Goal: Find contact information: Find contact information

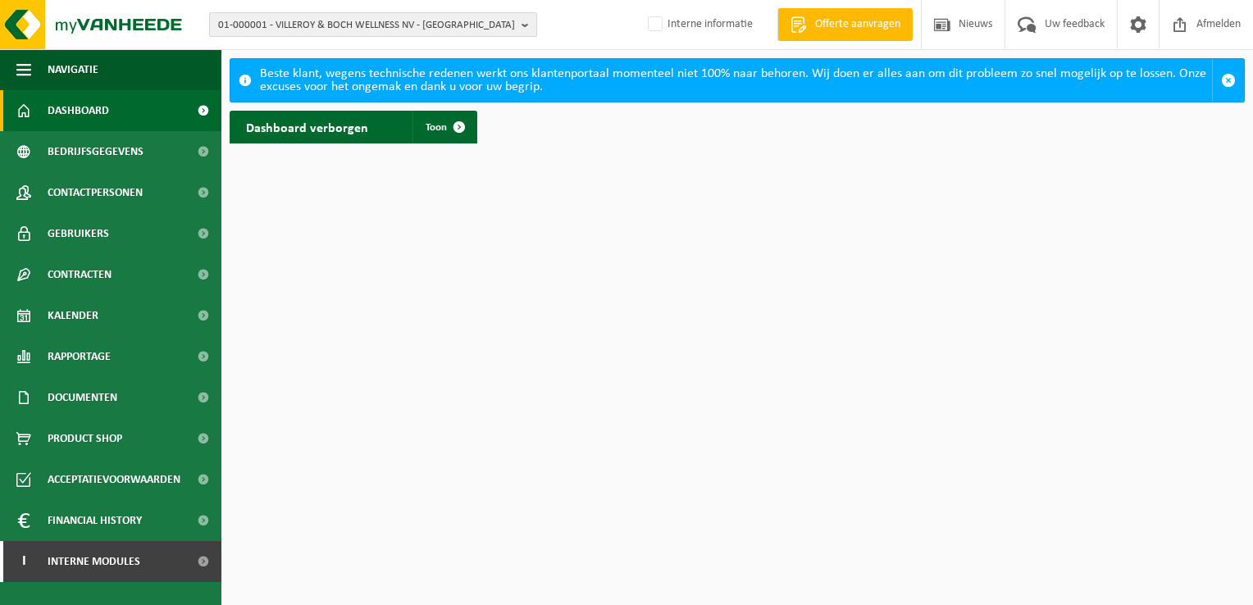
click at [528, 33] on b "button" at bounding box center [528, 24] width 15 height 23
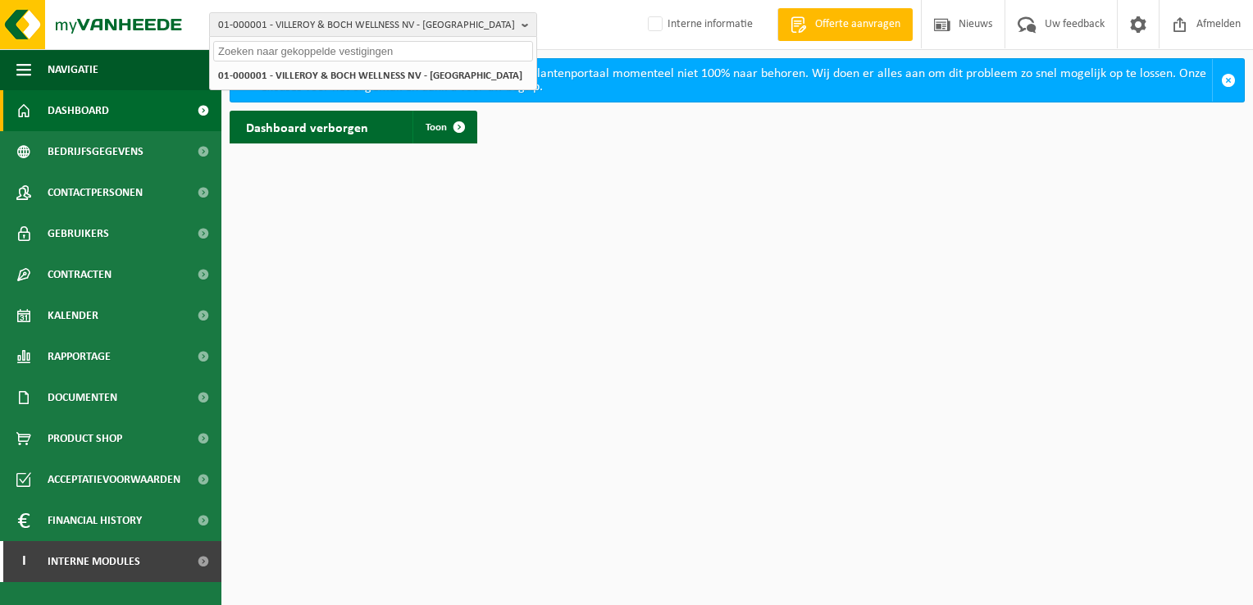
click at [446, 53] on input "text" at bounding box center [373, 51] width 320 height 20
paste input "10-809742"
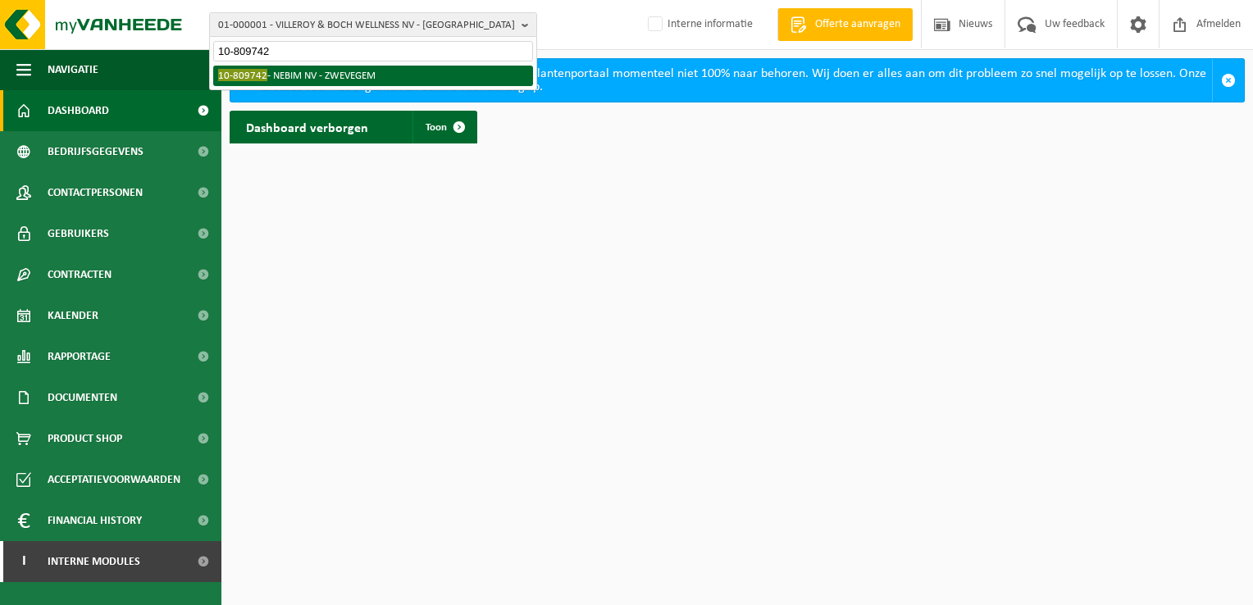
type input "10-809742"
click at [312, 71] on li "10-809742 - NEBIM NV - ZWEVEGEM" at bounding box center [373, 76] width 320 height 20
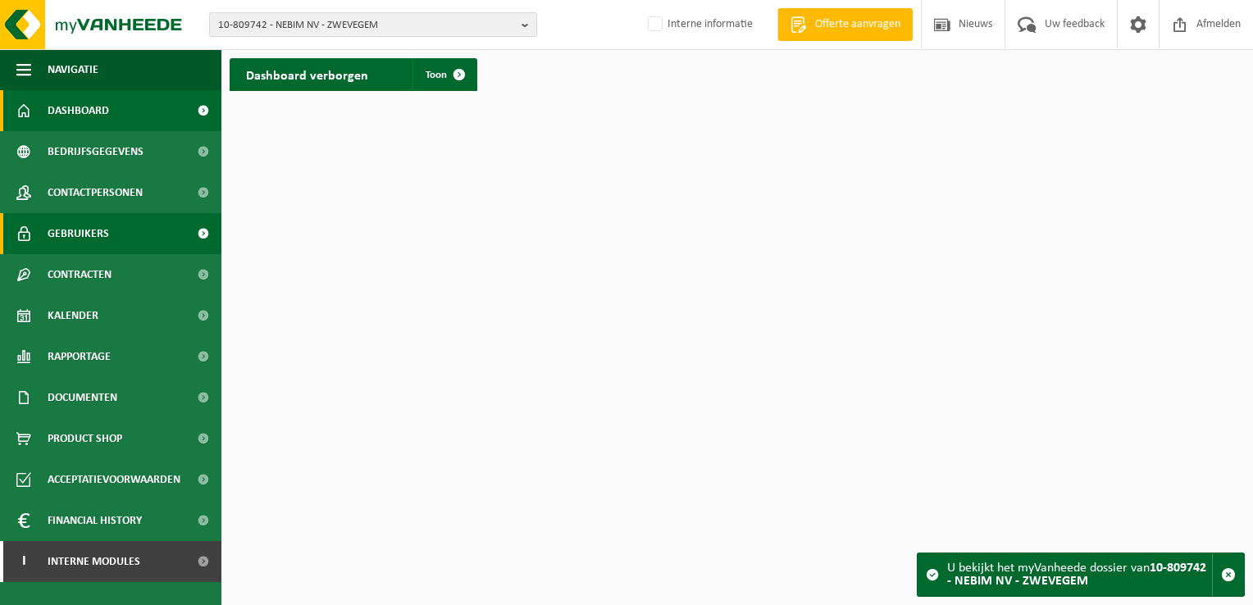
click at [95, 234] on span "Gebruikers" at bounding box center [78, 233] width 61 height 41
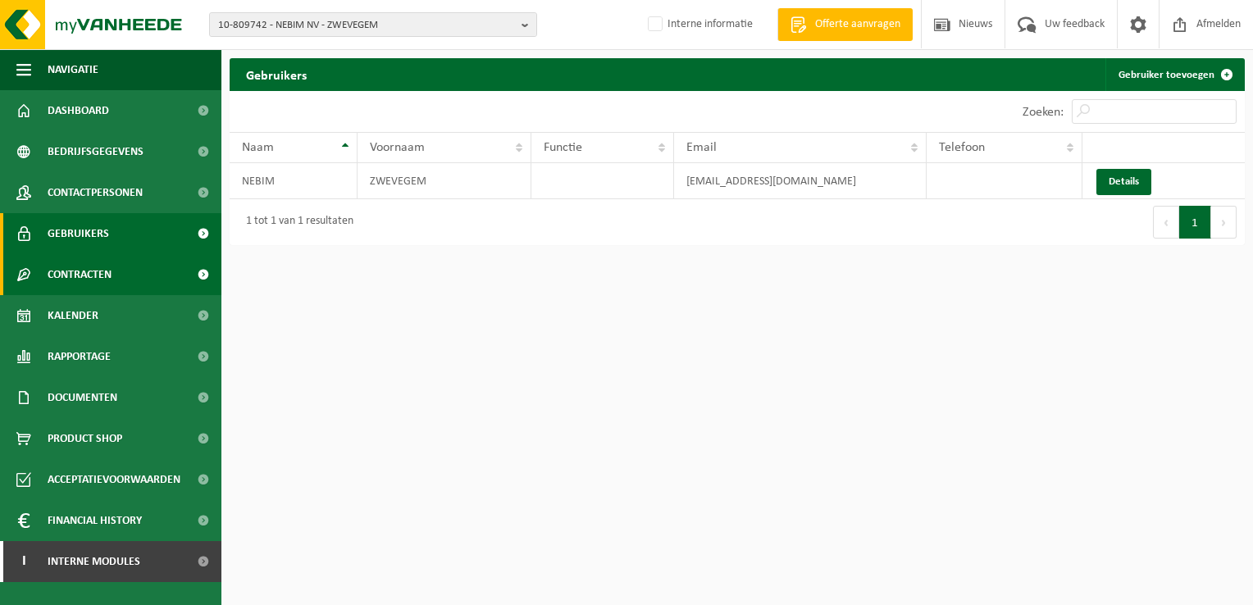
click at [88, 275] on span "Contracten" at bounding box center [80, 274] width 64 height 41
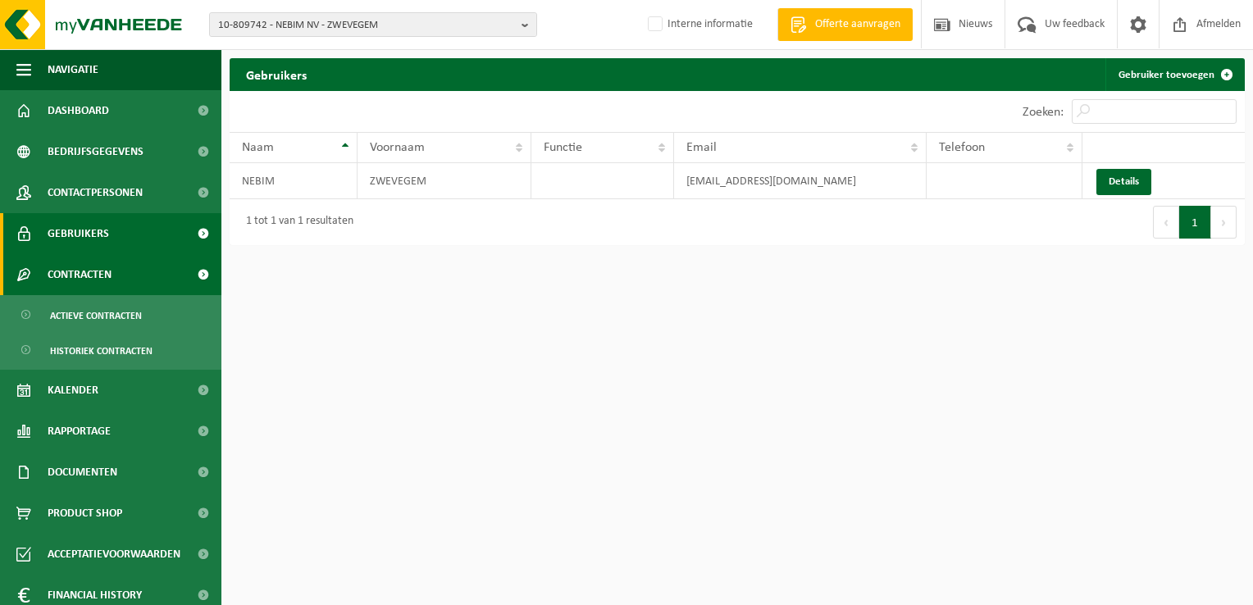
click at [89, 274] on span "Contracten" at bounding box center [80, 274] width 64 height 41
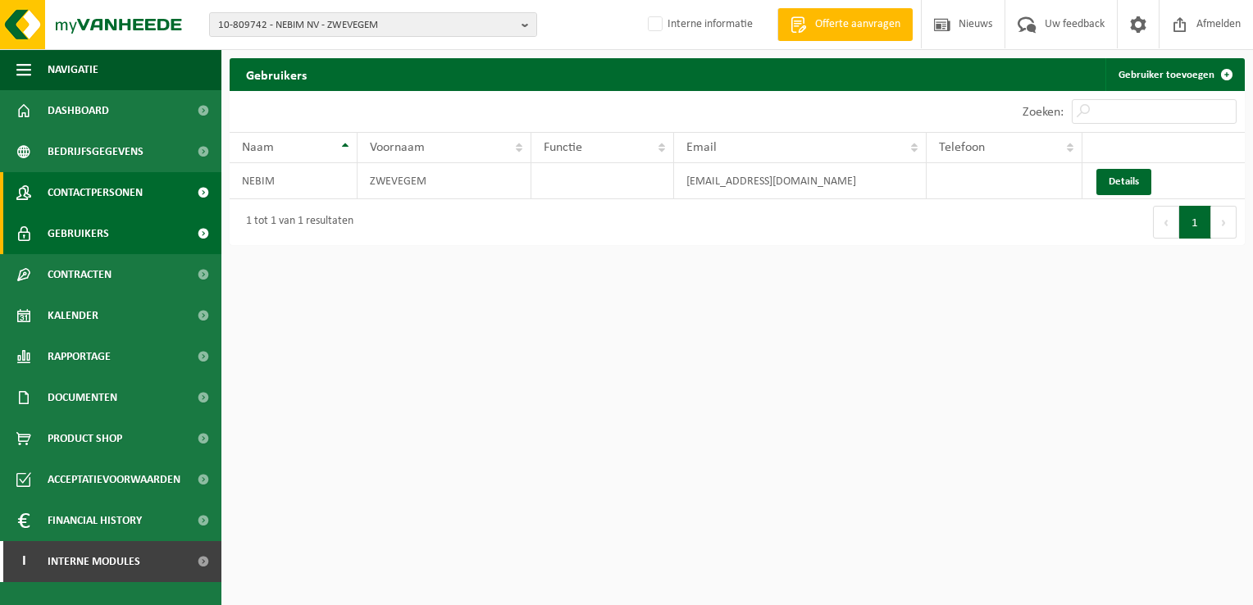
click at [99, 190] on span "Contactpersonen" at bounding box center [95, 192] width 95 height 41
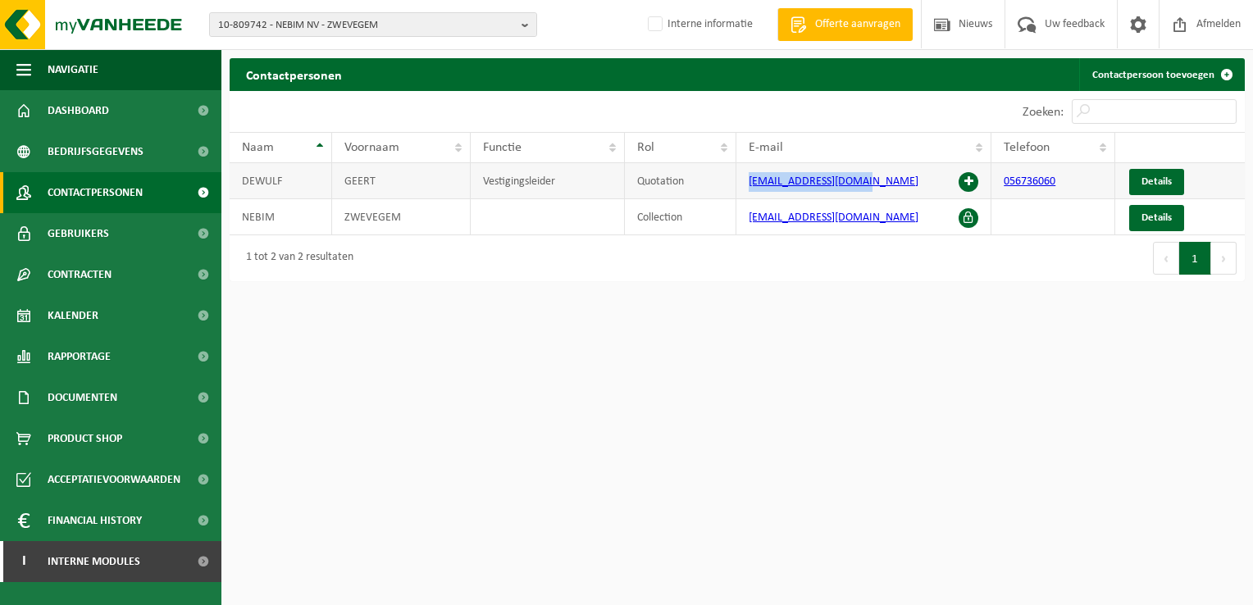
drag, startPoint x: 873, startPoint y: 182, endPoint x: 749, endPoint y: 175, distance: 124.0
click at [749, 175] on td "geert.dewulf@nebim.eu" at bounding box center [863, 181] width 255 height 36
drag, startPoint x: 749, startPoint y: 175, endPoint x: 784, endPoint y: 179, distance: 34.6
copy link "geert.dewulf@nebim.eu"
click at [670, 324] on html "10-809742 - NEBIM NV - ZWEVEGEM 01-074928 - NEBIM NV - MARIAKERKE 10-809742 - N…" at bounding box center [626, 302] width 1253 height 605
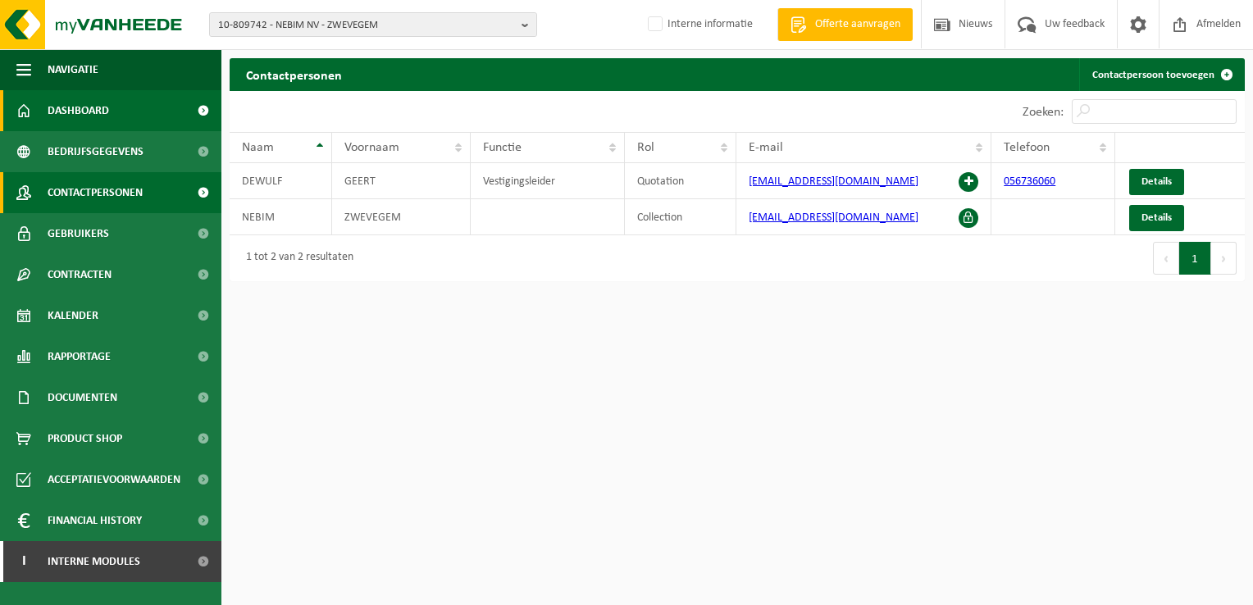
click at [122, 117] on link "Dashboard" at bounding box center [110, 110] width 221 height 41
